Goal: Transaction & Acquisition: Purchase product/service

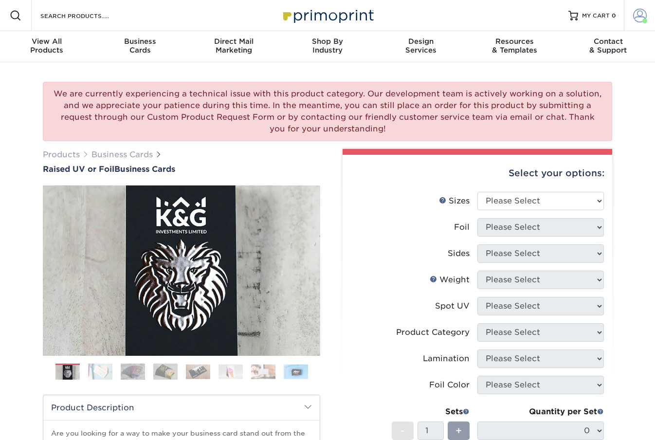
click at [642, 15] on span at bounding box center [640, 16] width 14 height 14
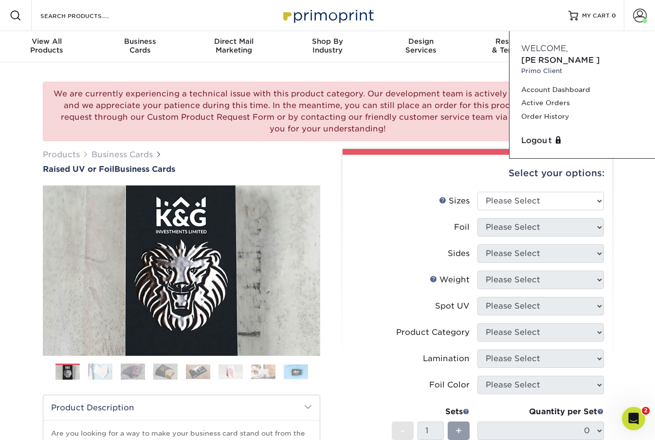
click at [634, 374] on div "We are currently experiencing a technical issue with this product category. Our…" at bounding box center [327, 355] width 655 height 587
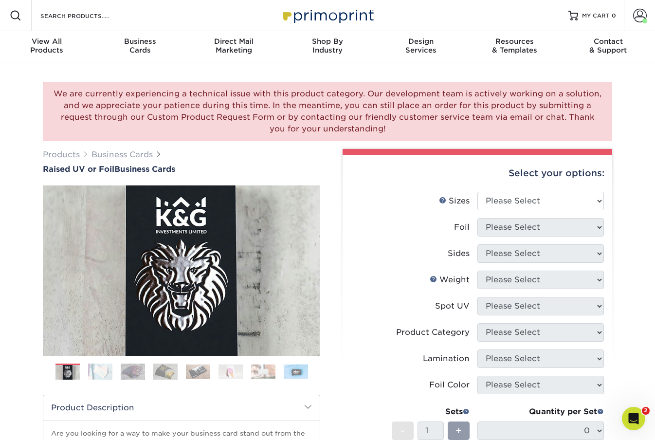
click at [629, 431] on div "We are currently experiencing a technical issue with this product category. Our…" at bounding box center [327, 355] width 655 height 587
click at [627, 411] on div "Open Intercom Messenger" at bounding box center [632, 417] width 32 height 32
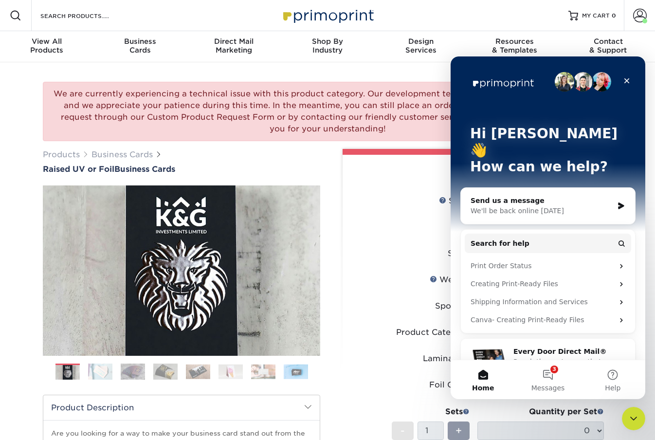
click at [524, 196] on div "Send us a message" at bounding box center [541, 201] width 143 height 10
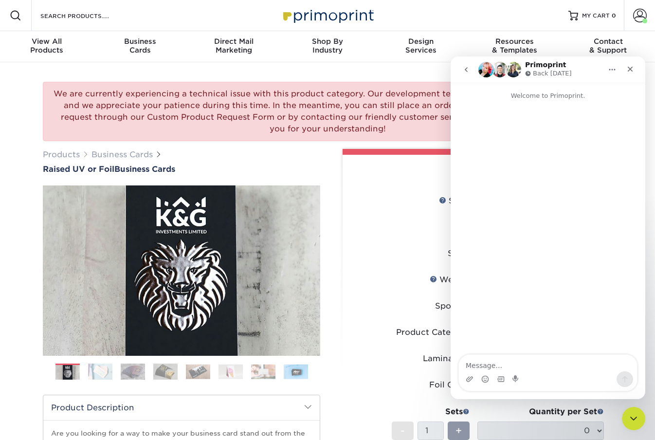
click at [462, 67] on icon "go back" at bounding box center [466, 70] width 8 height 8
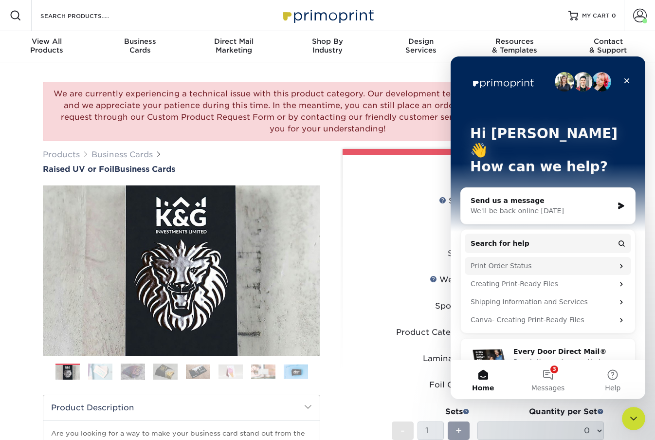
click at [526, 261] on div "Print Order Status" at bounding box center [541, 266] width 143 height 10
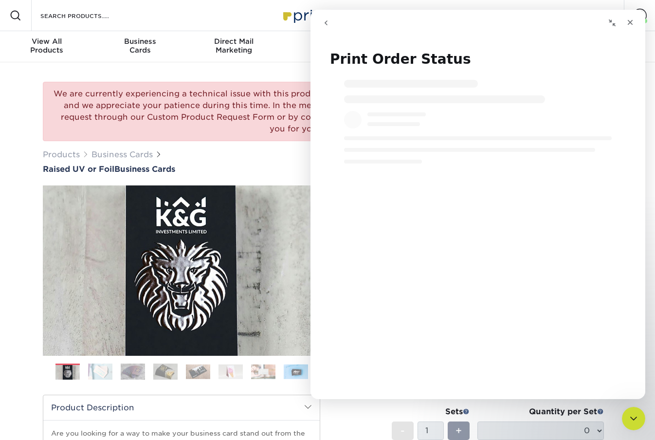
click at [328, 23] on icon "go back" at bounding box center [326, 23] width 8 height 8
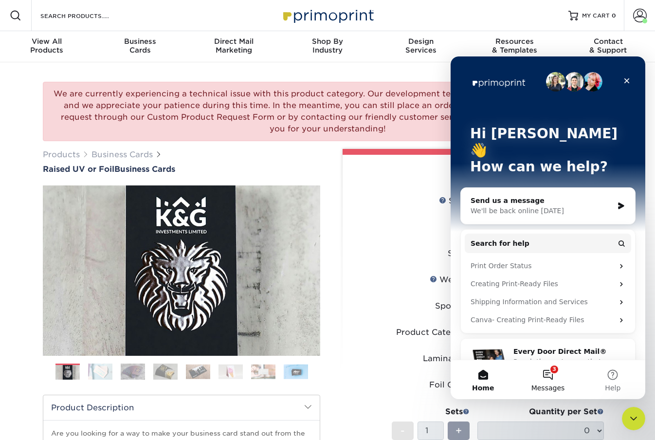
click at [551, 371] on button "3 Messages" at bounding box center [547, 379] width 65 height 39
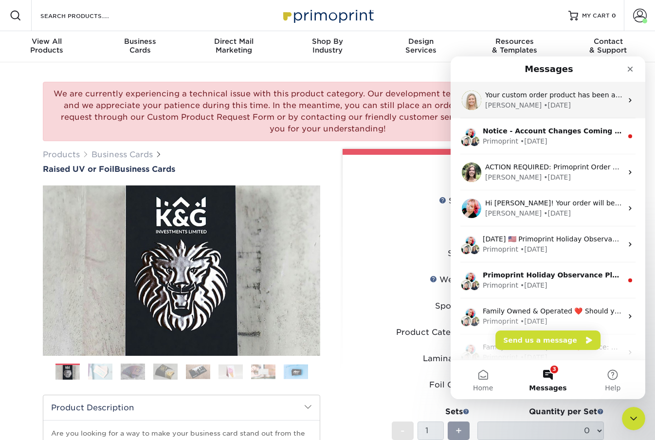
click at [541, 107] on div "Natalie • 1w ago" at bounding box center [553, 105] width 137 height 10
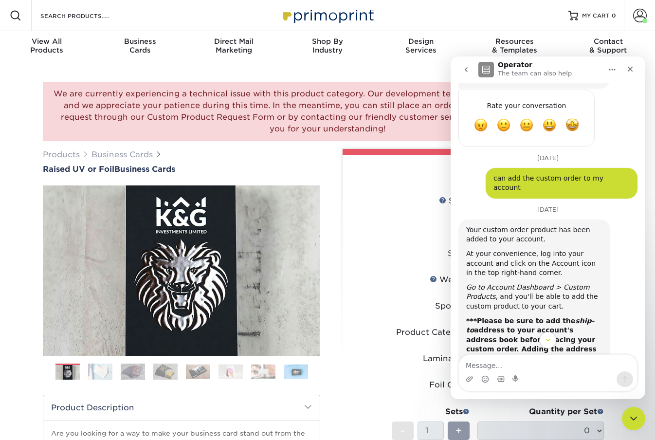
scroll to position [2089, 0]
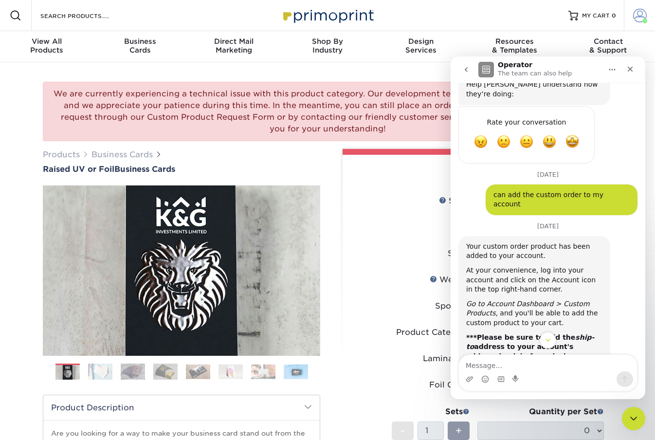
click at [637, 17] on span at bounding box center [640, 16] width 14 height 14
click at [633, 70] on icon "Close" at bounding box center [630, 69] width 8 height 8
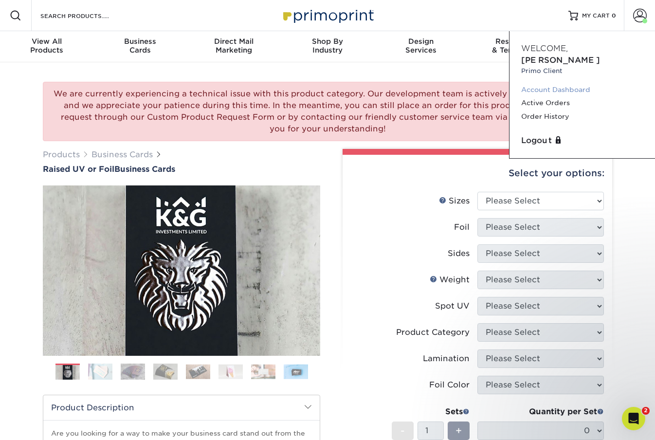
scroll to position [2194, 0]
click at [567, 83] on link "Account Dashboard" at bounding box center [582, 89] width 122 height 13
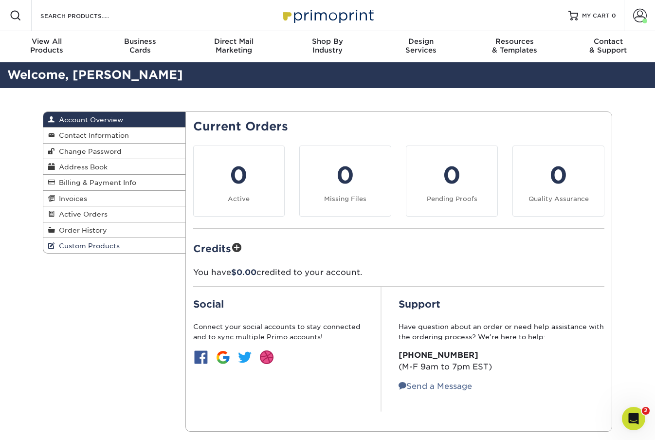
click at [98, 250] on span "Custom Products" at bounding box center [87, 246] width 65 height 8
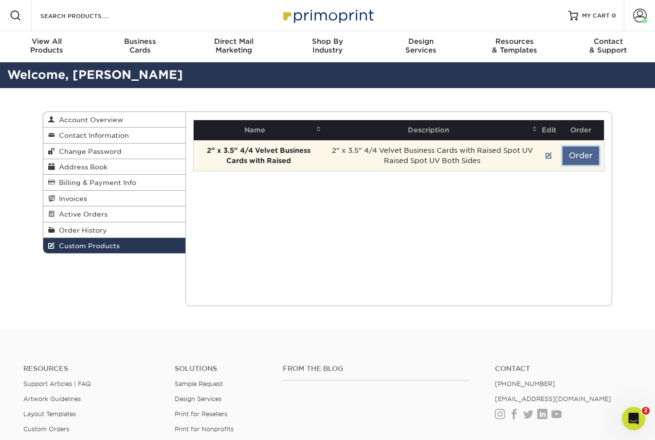
click at [583, 156] on button "Order" at bounding box center [580, 155] width 36 height 18
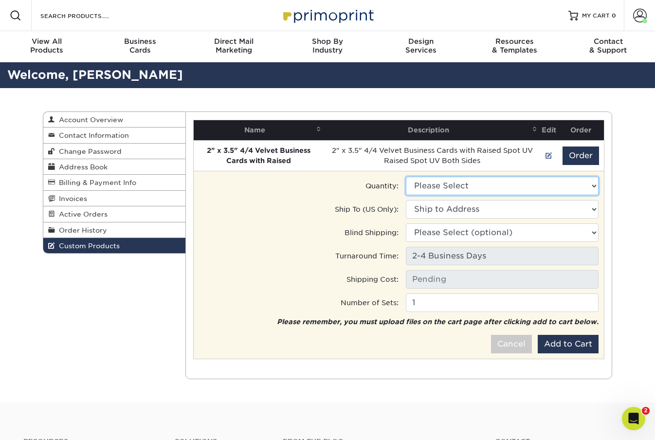
click at [448, 183] on select "Please Select 250 - $183.00 500 - $246.50" at bounding box center [502, 186] width 193 height 18
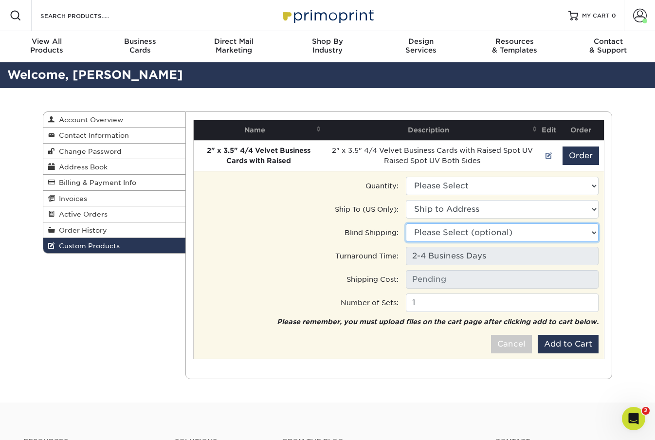
click at [471, 229] on select "Please Select (optional) 67 Sea St, Hyannis, MA 110 Breeds Hill Rd, Hyannis, MA…" at bounding box center [502, 232] width 193 height 18
select select "153905"
click at [406, 223] on select "Please Select (optional) Anderson • 67 Sea St, Hyannis, MA Braga Bros • 110 Bre…" at bounding box center [502, 232] width 193 height 18
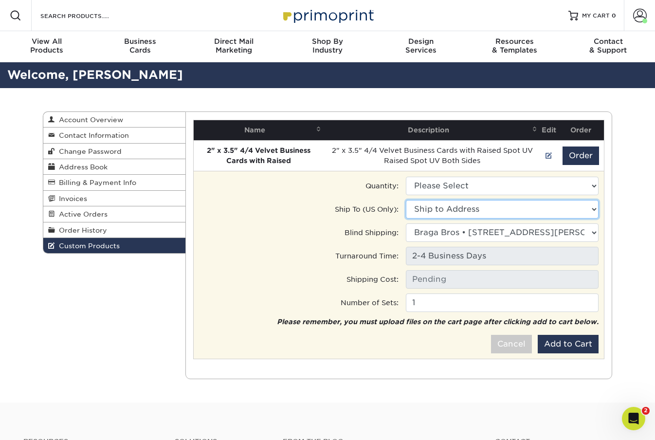
click at [445, 211] on select "Ship to Address 67 Sea St, Hyannis, MA 110 Breeds Hill Rd, Hyannis, MA 6 Lietri…" at bounding box center [502, 209] width 193 height 18
click at [406, 200] on select "Ship to Address Anderson • 67 Sea St, Hyannis, MA Braga Bros • 110 Breeds Hill …" at bounding box center [502, 209] width 193 height 18
click at [446, 208] on select "Ship to Address Anderson • 67 Sea St, Hyannis, MA Braga Bros • 110 Breeds Hill …" at bounding box center [502, 209] width 193 height 18
select select "153905"
click at [406, 200] on select "Ship to Address Anderson • 67 Sea St, Hyannis, MA Braga Bros • 110 Breeds Hill …" at bounding box center [502, 209] width 193 height 18
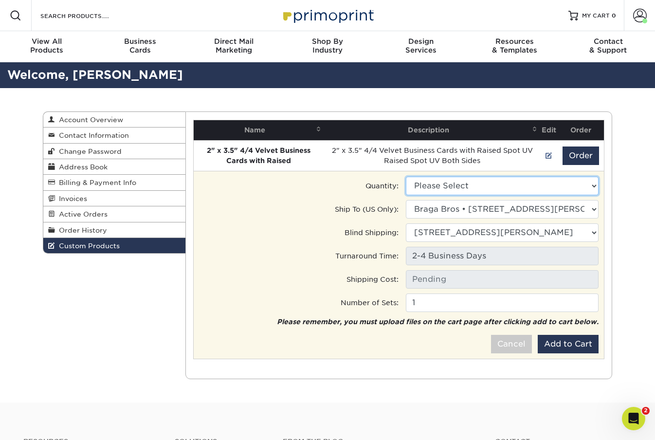
click at [455, 190] on select "Please Select 250 - $183.00 500 - $246.50" at bounding box center [502, 186] width 193 height 18
select select "1"
click at [406, 177] on select "Please Select 250 - $183.00 500 - $246.50" at bounding box center [502, 186] width 193 height 18
type input "Ground: $8.96"
click at [281, 221] on tr "Ship To (US Only): Ship to Address 67 Sea St, Hyannis, MA 110 Breeds Hill Rd, H…" at bounding box center [398, 210] width 401 height 23
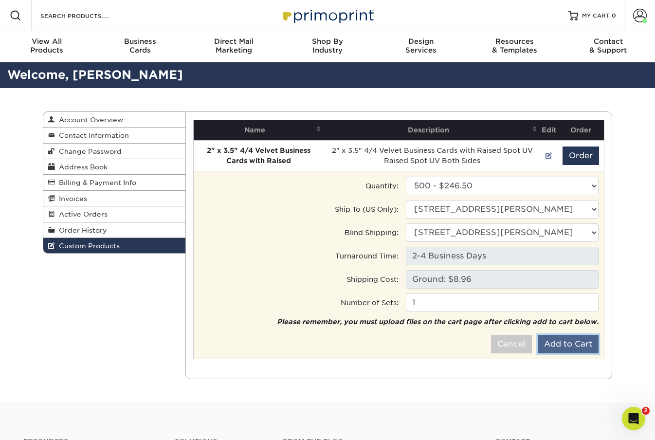
click at [561, 344] on button "Add to Cart" at bounding box center [568, 344] width 61 height 18
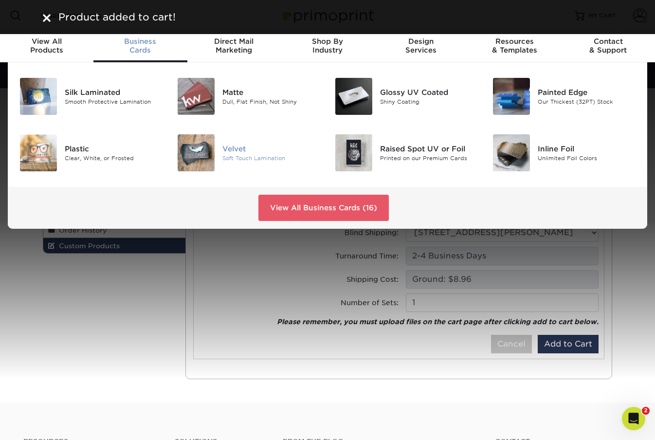
click at [213, 156] on img at bounding box center [196, 152] width 37 height 37
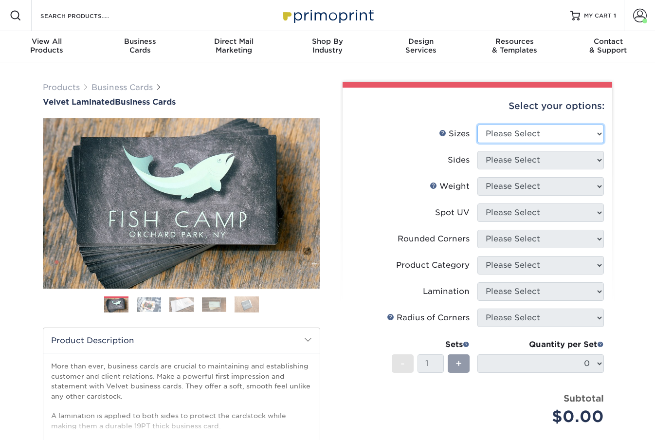
click at [513, 135] on select "Please Select 1.5" x 3.5" - Mini 1.75" x 3.5" - Mini 2" x 2" - Square 2" x 3" -…" at bounding box center [540, 134] width 126 height 18
select select "2.00x3.50"
click at [477, 125] on select "Please Select 1.5" x 3.5" - Mini 1.75" x 3.5" - Mini 2" x 2" - Square 2" x 3" -…" at bounding box center [540, 134] width 126 height 18
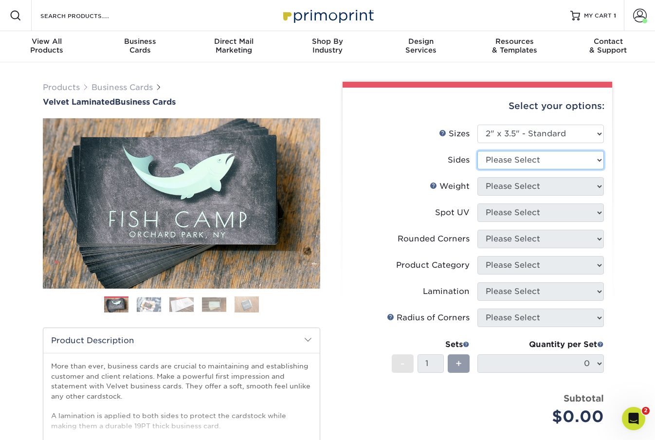
click at [510, 159] on select "Please Select Print Both Sides Print Front Only" at bounding box center [540, 160] width 126 height 18
select select "13abbda7-1d64-4f25-8bb2-c179b224825d"
click at [477, 151] on select "Please Select Print Both Sides Print Front Only" at bounding box center [540, 160] width 126 height 18
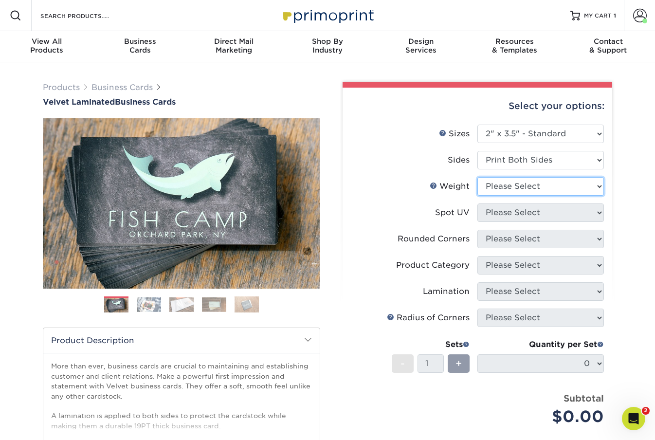
click at [504, 186] on select "Please Select 16PT" at bounding box center [540, 186] width 126 height 18
select select "16PT"
click at [477, 177] on select "Please Select 16PT" at bounding box center [540, 186] width 126 height 18
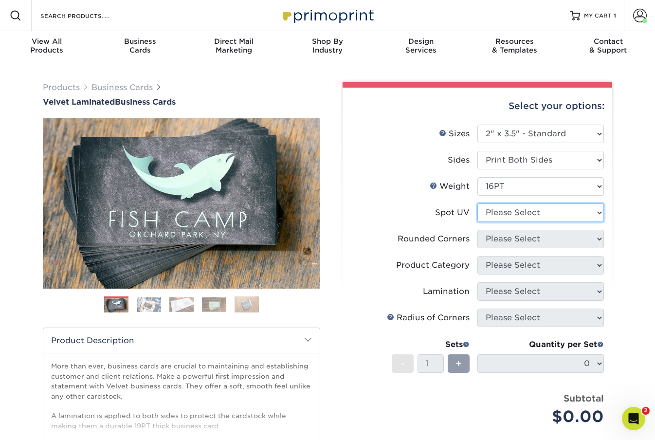
click at [504, 214] on select "Please Select No Spot UV Front and Back (Both Sides) Front Only Back Only" at bounding box center [540, 212] width 126 height 18
select select "3"
click at [477, 203] on select "Please Select No Spot UV Front and Back (Both Sides) Front Only Back Only" at bounding box center [540, 212] width 126 height 18
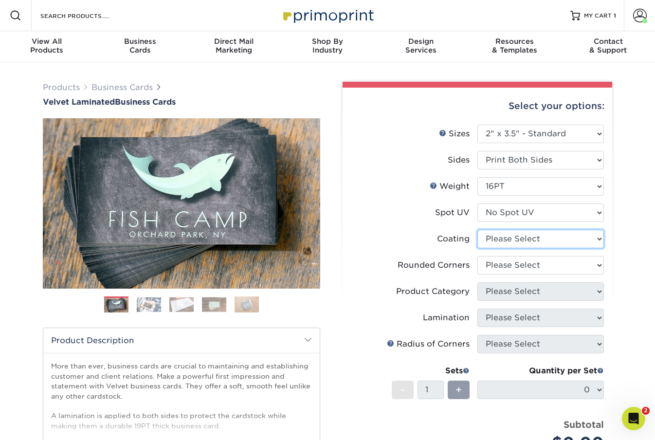
click at [503, 243] on select at bounding box center [540, 239] width 126 height 18
select select "3e7618de-abca-4bda-9f97-8b9129e913d8"
click at [477, 230] on select at bounding box center [540, 239] width 126 height 18
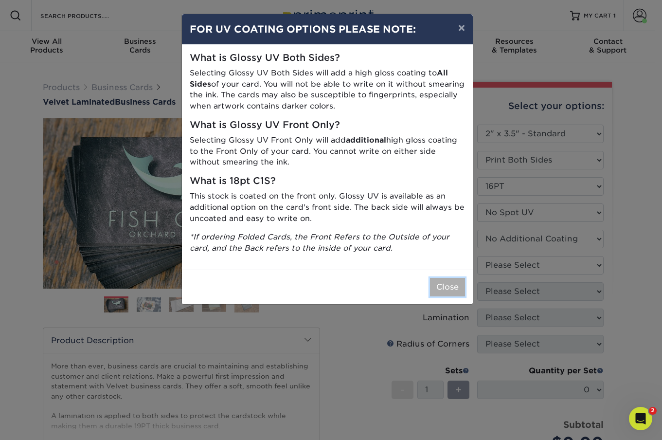
click at [455, 285] on button "Close" at bounding box center [447, 287] width 35 height 18
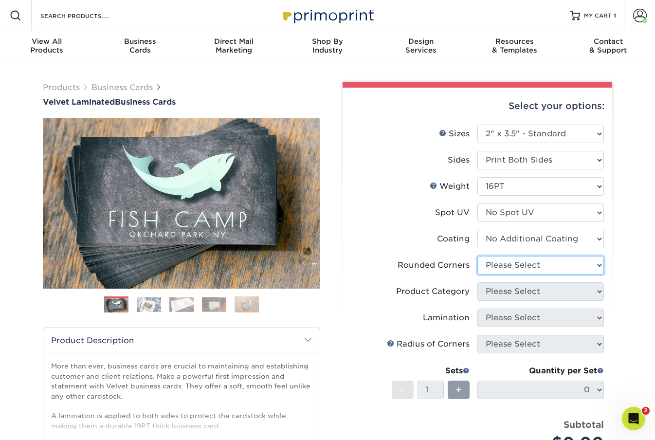
click at [511, 269] on select "Please Select Yes - Round 2 Corners Yes - Round 4 Corners No" at bounding box center [540, 265] width 126 height 18
select select "0"
click at [477, 256] on select "Please Select Yes - Round 2 Corners Yes - Round 4 Corners No" at bounding box center [540, 265] width 126 height 18
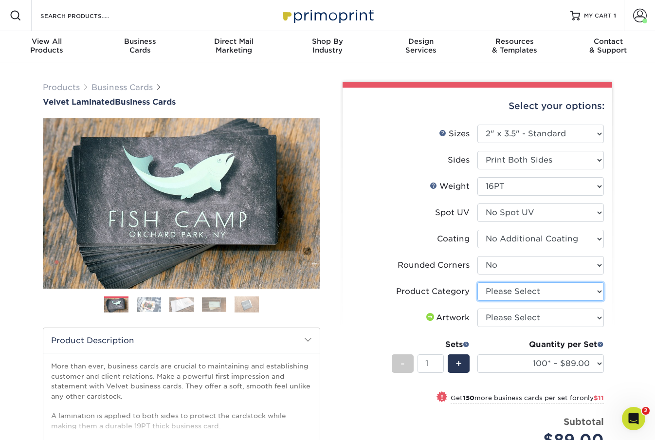
click at [511, 294] on select "Please Select Business Cards" at bounding box center [540, 291] width 126 height 18
select select "3b5148f1-0588-4f88-a218-97bcfdce65c1"
click at [477, 282] on select "Please Select Business Cards" at bounding box center [540, 291] width 126 height 18
click at [512, 318] on select "Please Select I will upload files I need a design - $100" at bounding box center [540, 317] width 126 height 18
select select "upload"
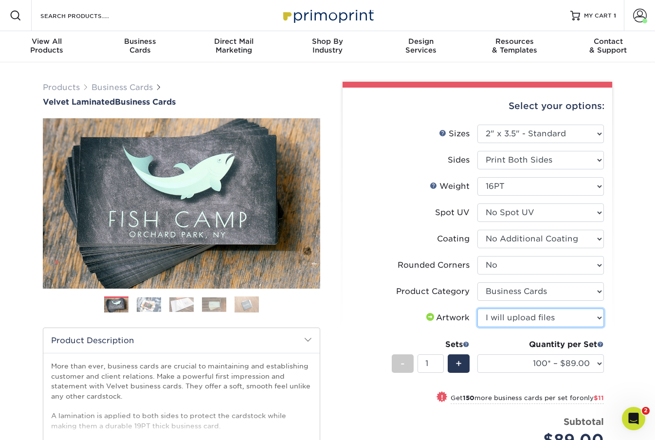
click at [477, 308] on select "Please Select I will upload files I need a design - $100" at bounding box center [540, 317] width 126 height 18
click at [525, 365] on select "100* – $89.00 250* – $100.00 500 – $107.00 1000 – $139.00 2500 – $273.00 5000 –…" at bounding box center [540, 363] width 126 height 18
select select "500 – $107.00"
click at [477, 354] on select "100* – $89.00 250* – $100.00 500 – $107.00 1000 – $139.00 2500 – $273.00 5000 –…" at bounding box center [540, 363] width 126 height 18
click at [368, 270] on label "Rounded Corners" at bounding box center [414, 265] width 126 height 18
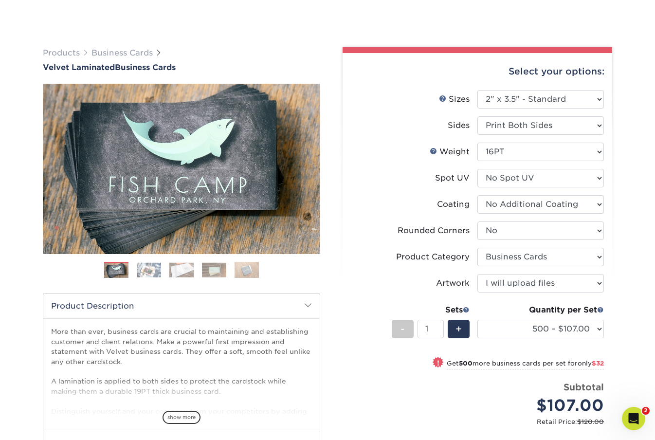
scroll to position [154, 0]
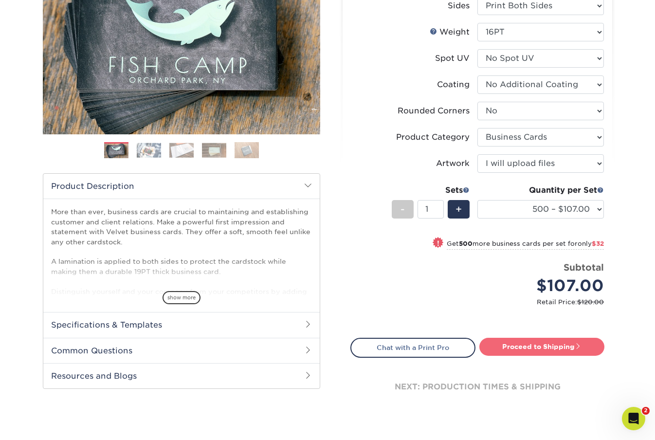
click at [564, 347] on link "Proceed to Shipping" at bounding box center [541, 347] width 125 height 18
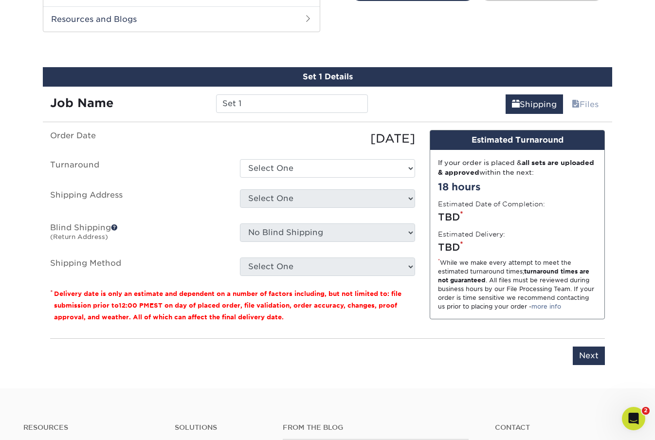
scroll to position [518, 0]
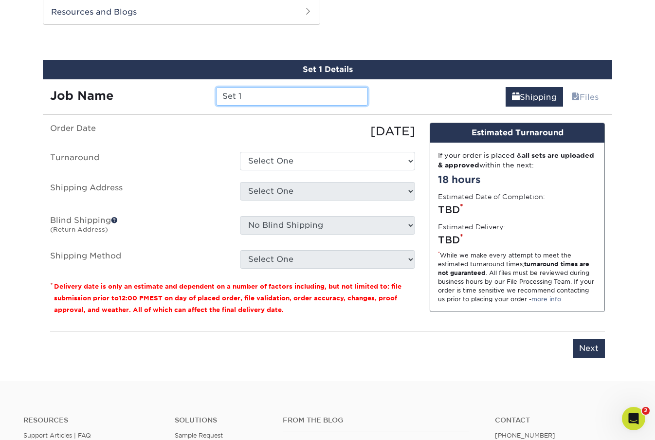
drag, startPoint x: 283, startPoint y: 90, endPoint x: 150, endPoint y: 78, distance: 132.8
click at [150, 79] on div "Job Name Set 1" at bounding box center [209, 92] width 332 height 27
type input "[PERSON_NAME] and [PERSON_NAME]"
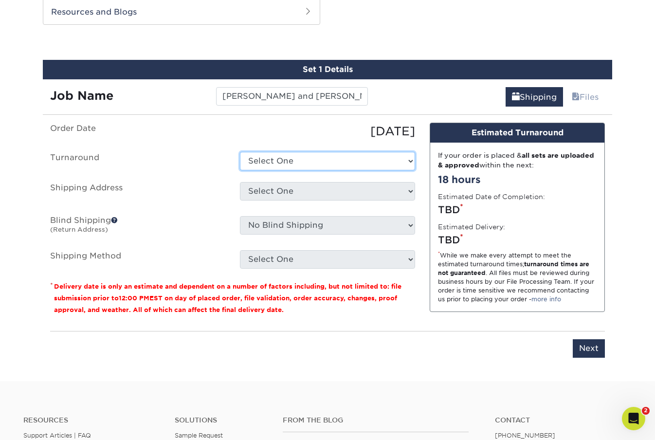
click at [271, 157] on select "Select One 2-4 Business Days 2 Day Next Business Day" at bounding box center [327, 161] width 175 height 18
select select "0269a54f-6afa-4918-998f-593919161a79"
click at [240, 152] on select "Select One 2-4 Business Days 2 Day Next Business Day" at bounding box center [327, 161] width 175 height 18
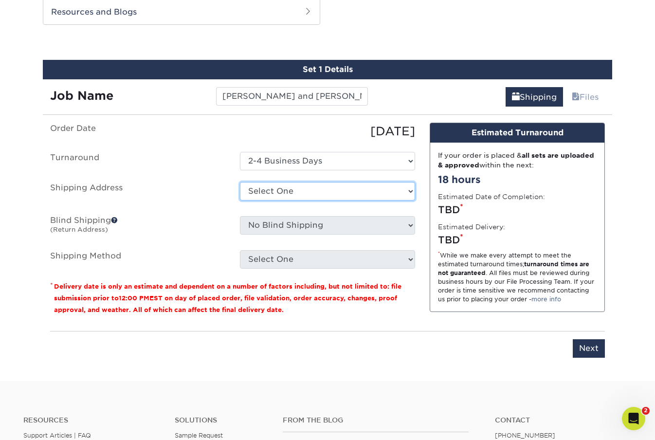
click at [273, 186] on select "Select One [PERSON_NAME] Braga Bros GSA Landscaping [PERSON_NAME] House Valber …" at bounding box center [327, 191] width 175 height 18
select select "153905"
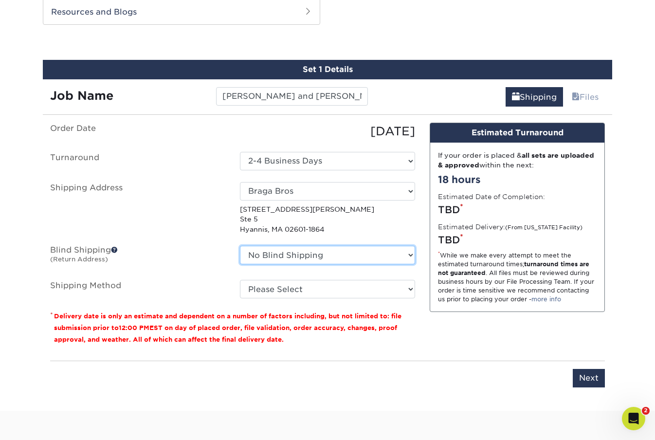
click at [293, 251] on select "No Blind Shipping [PERSON_NAME] Braga Bros GSA Landscaping [PERSON_NAME] House …" at bounding box center [327, 255] width 175 height 18
select select "153905"
click at [240, 246] on select "No Blind Shipping [PERSON_NAME] Braga Bros GSA Landscaping [PERSON_NAME] House …" at bounding box center [327, 255] width 175 height 18
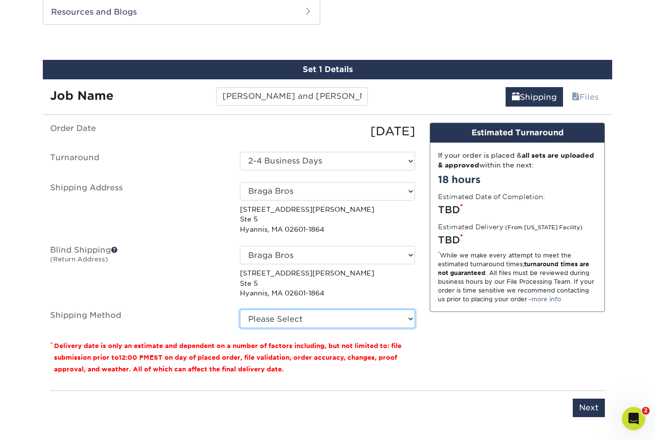
click at [301, 311] on select "Please Select Ground Shipping (+$8.96) 3 Day Shipping Service (+$15.34) 2 Day A…" at bounding box center [327, 318] width 175 height 18
select select "03"
click at [240, 309] on select "Please Select Ground Shipping (+$8.96) 3 Day Shipping Service (+$15.34) 2 Day A…" at bounding box center [327, 318] width 175 height 18
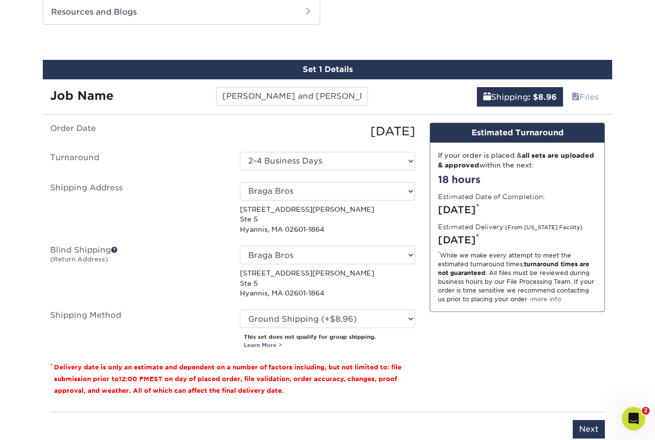
click at [535, 363] on div "Design Estimated Turnaround If your order is placed & all sets are uploaded & a…" at bounding box center [517, 263] width 190 height 281
click at [589, 429] on input "Next" at bounding box center [589, 429] width 32 height 18
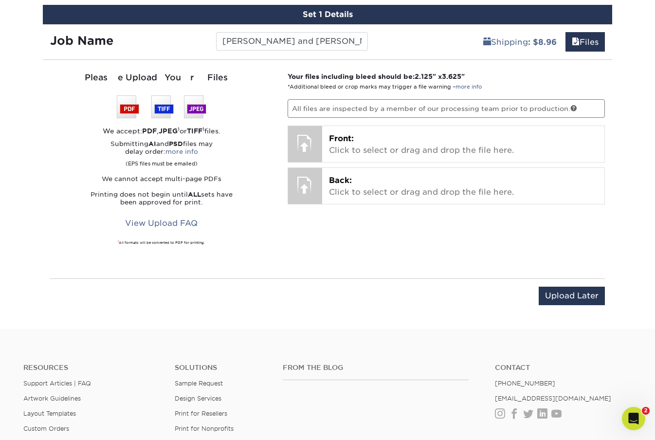
scroll to position [510, 0]
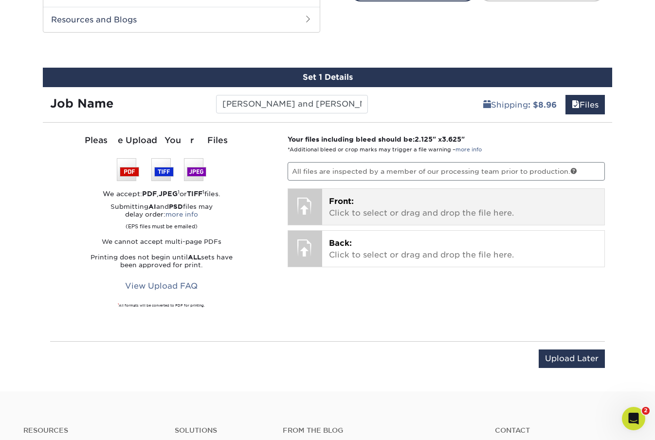
click at [351, 209] on p "Front: Click to select or drag and drop the file here." at bounding box center [463, 207] width 269 height 23
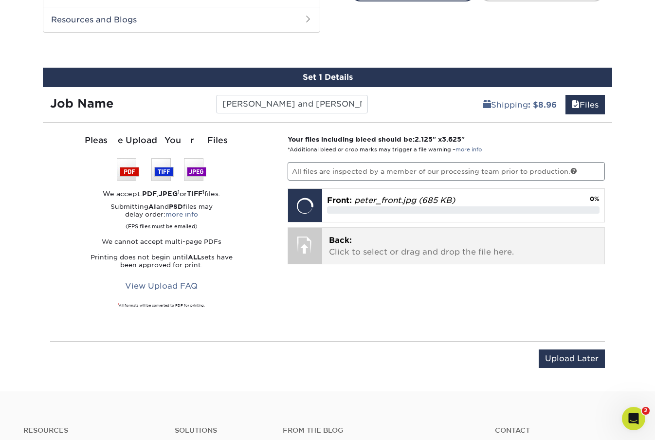
click at [405, 244] on p "Back: Click to select or drag and drop the file here." at bounding box center [463, 245] width 269 height 23
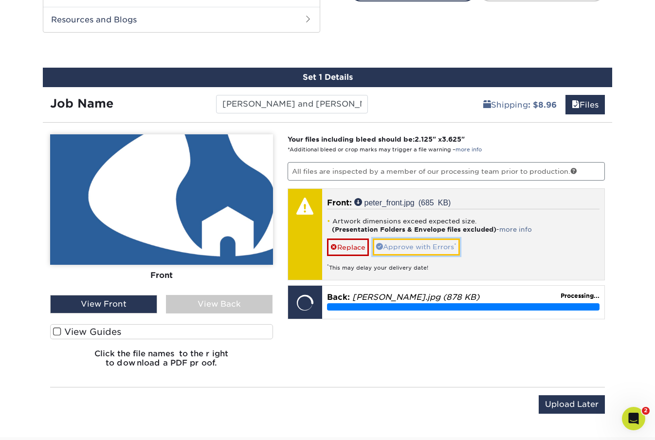
click at [444, 245] on link "Approve with Errors *" at bounding box center [416, 246] width 87 height 17
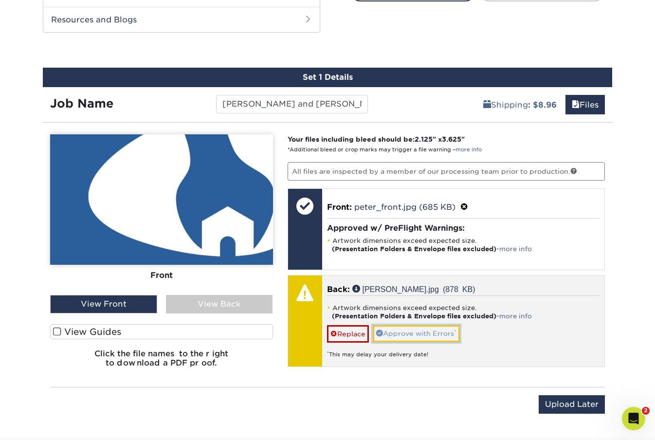
click at [426, 330] on link "Approve with Errors *" at bounding box center [416, 333] width 87 height 17
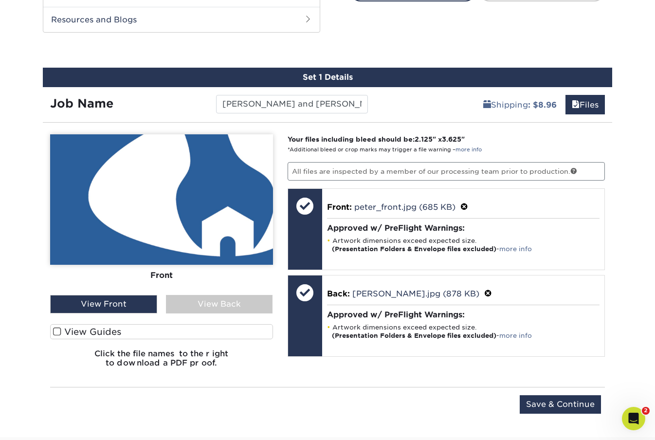
click at [96, 333] on label "View Guides" at bounding box center [161, 331] width 223 height 15
click at [0, 0] on input "View Guides" at bounding box center [0, 0] width 0 height 0
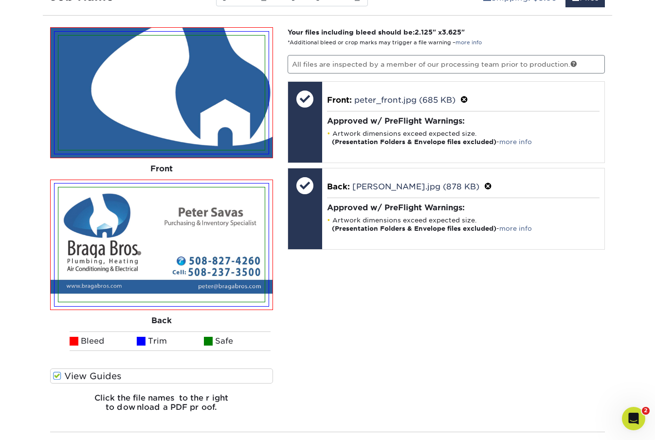
scroll to position [609, 0]
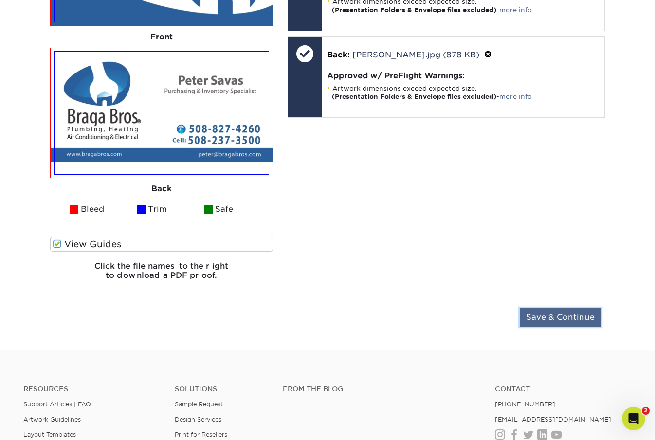
click at [559, 314] on input "Save & Continue" at bounding box center [560, 317] width 81 height 18
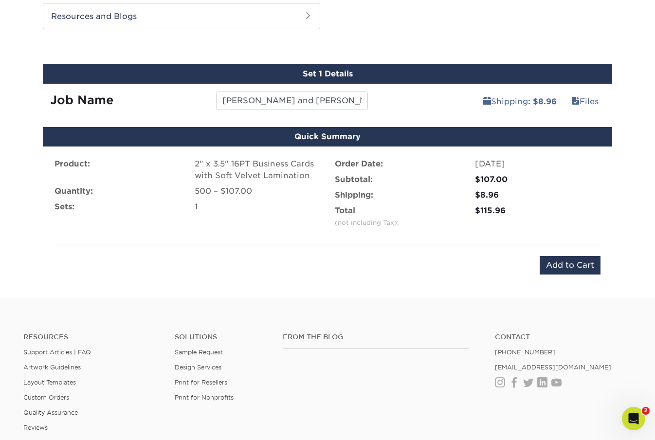
scroll to position [491, 0]
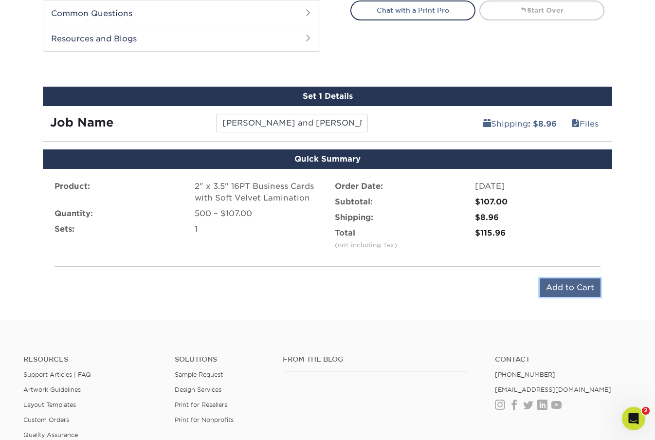
click at [568, 286] on input "Add to Cart" at bounding box center [569, 287] width 61 height 18
